Goal: Browse casually: Explore the website without a specific task or goal

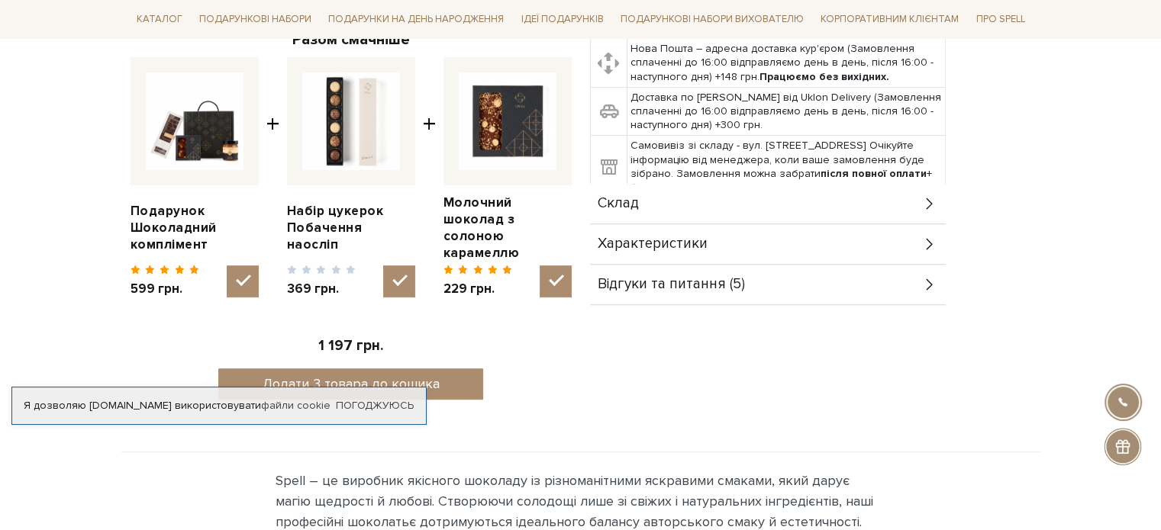
scroll to position [611, 0]
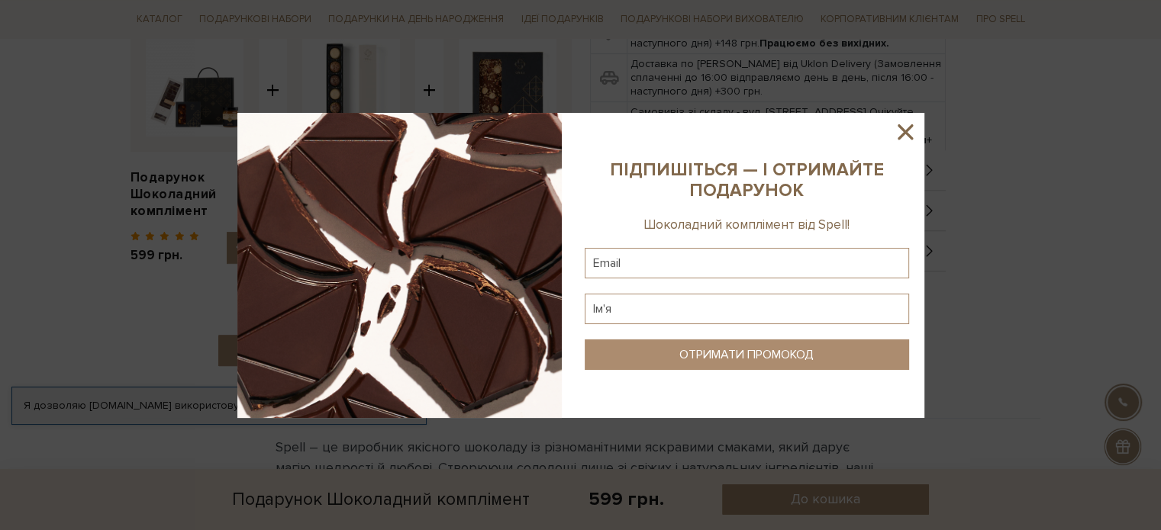
click at [901, 140] on icon at bounding box center [905, 132] width 26 height 26
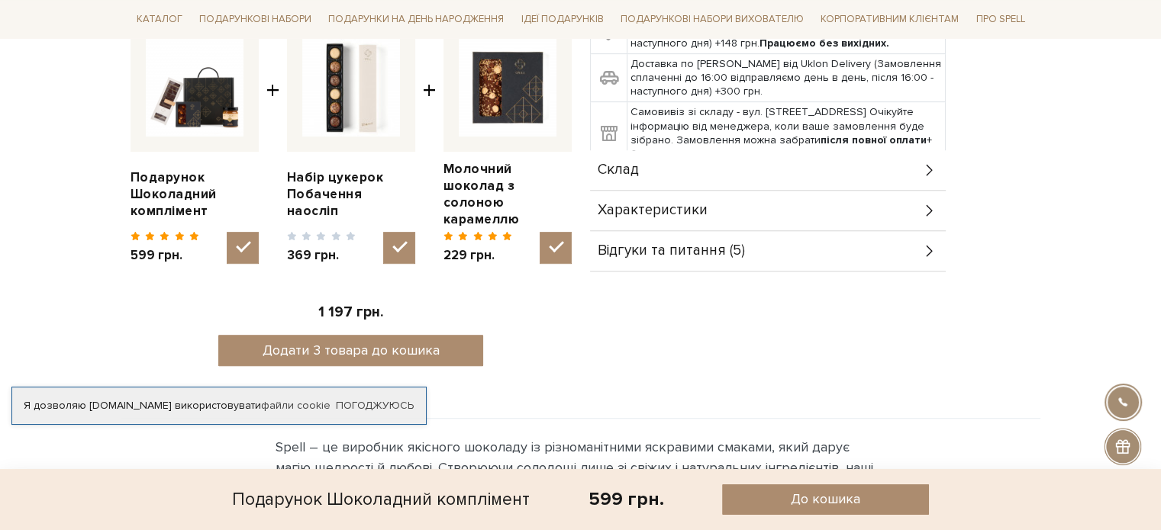
click at [653, 250] on span "Відгуки та питання (5)" at bounding box center [671, 251] width 147 height 14
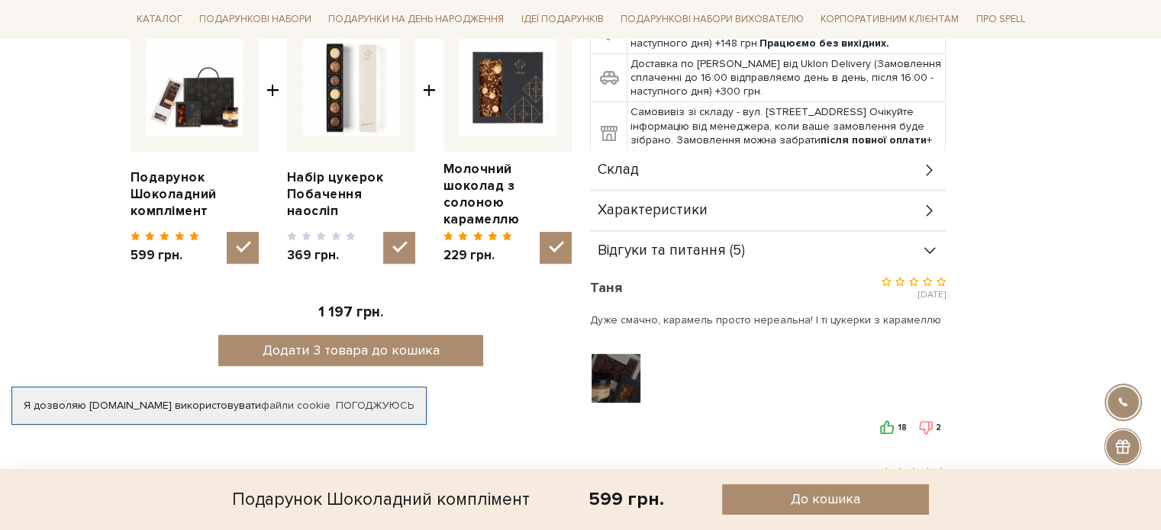
click at [929, 173] on icon at bounding box center [929, 170] width 17 height 17
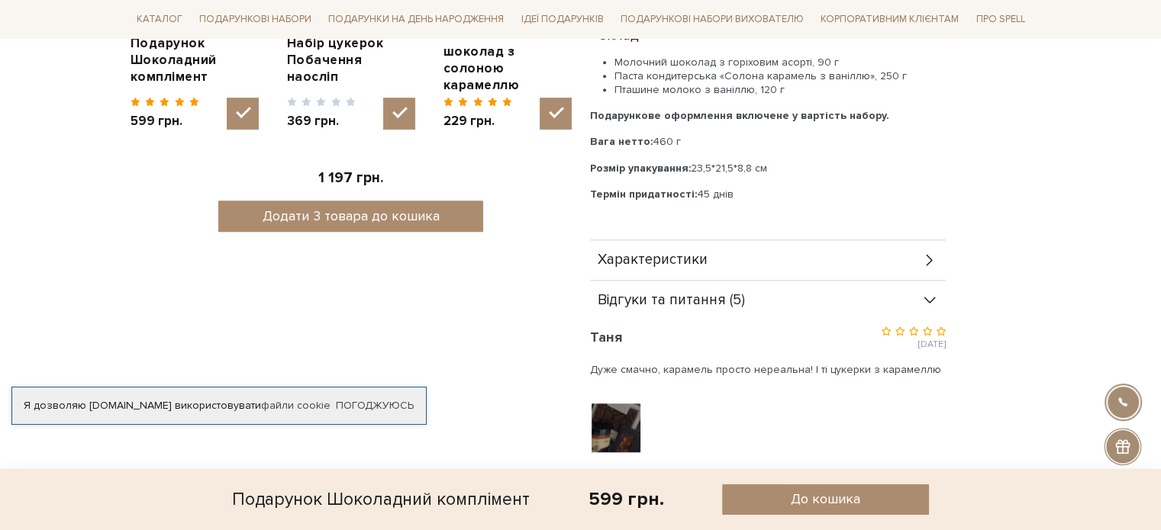
scroll to position [763, 0]
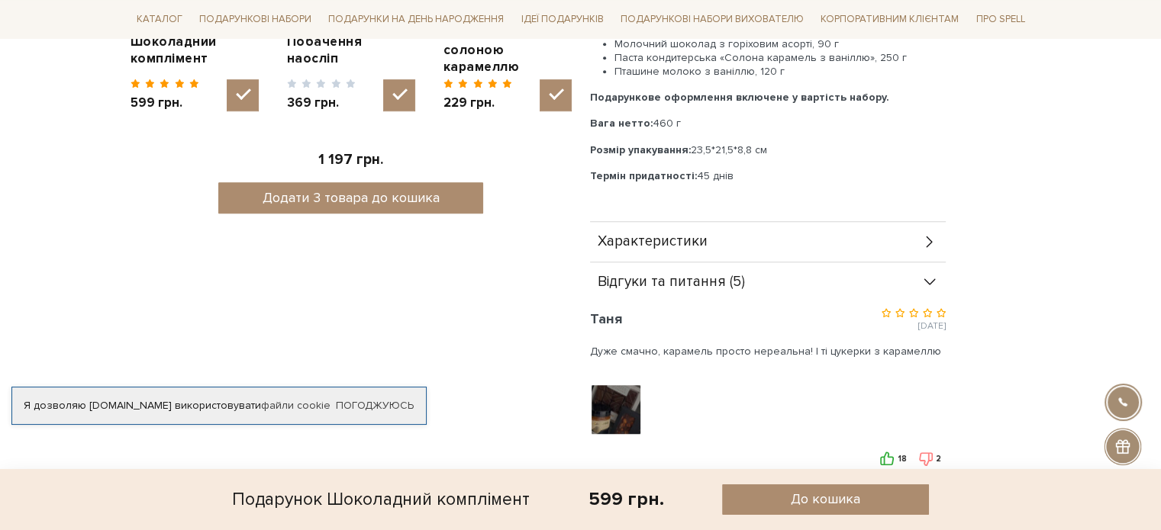
click at [932, 241] on icon at bounding box center [929, 242] width 17 height 17
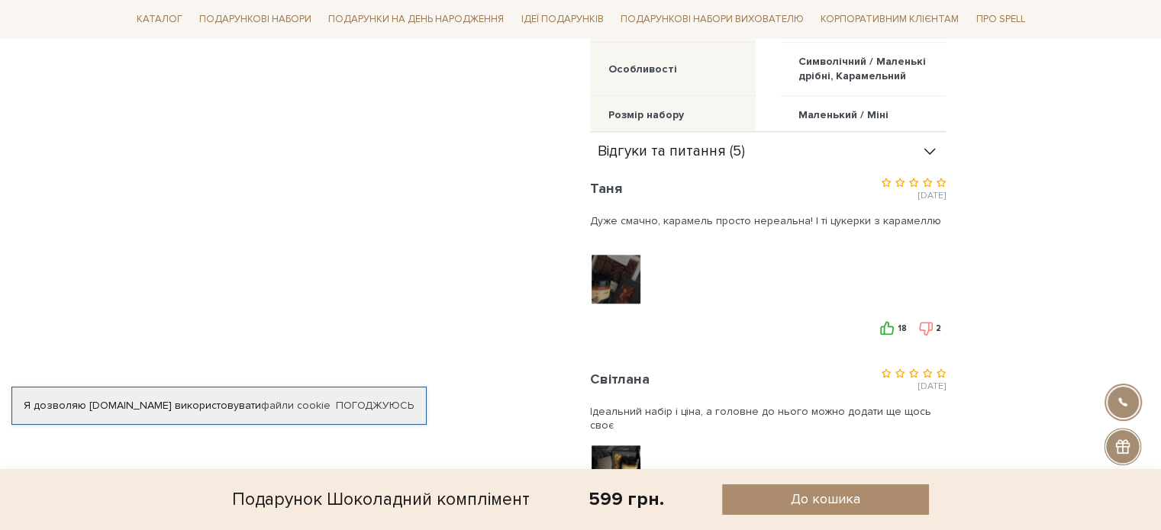
scroll to position [1145, 0]
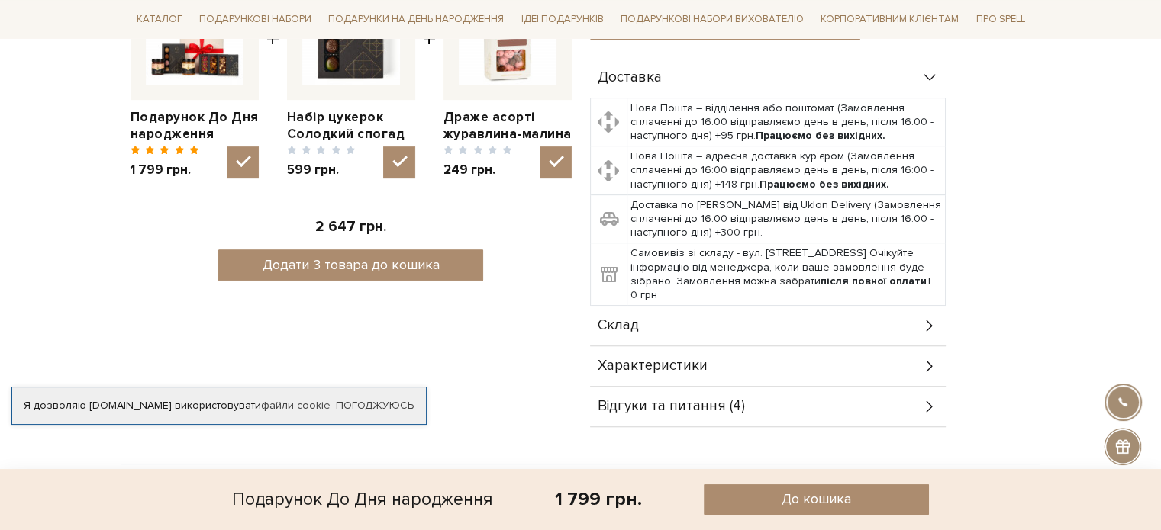
scroll to position [687, 0]
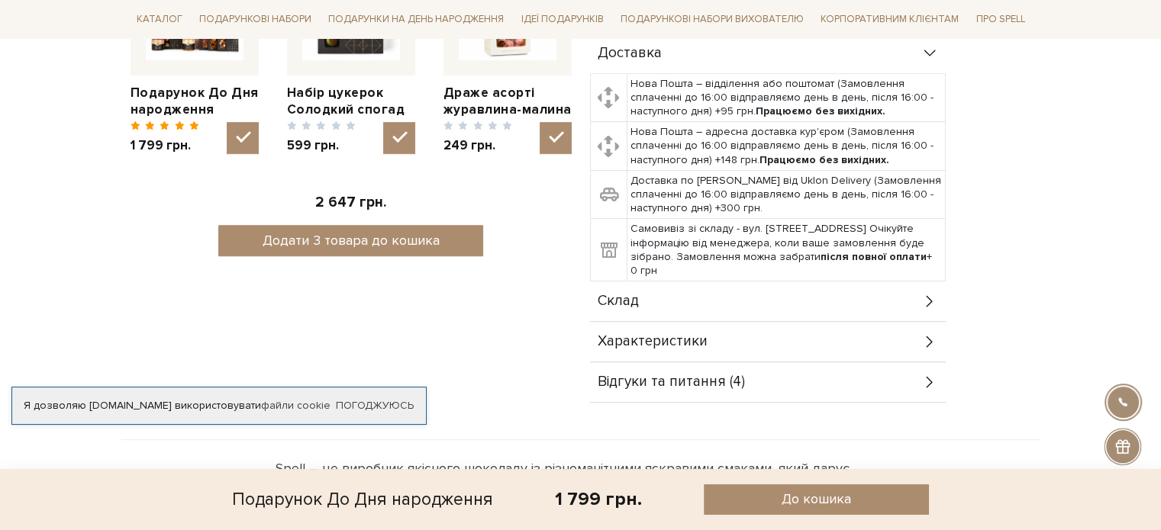
click at [925, 293] on icon at bounding box center [929, 301] width 17 height 17
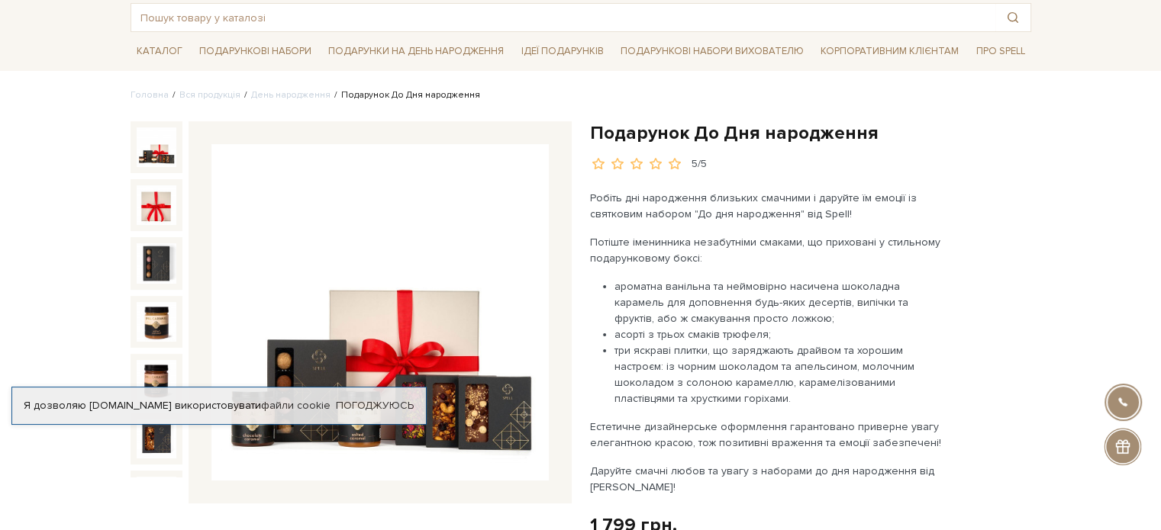
scroll to position [76, 0]
